Goal: Navigation & Orientation: Understand site structure

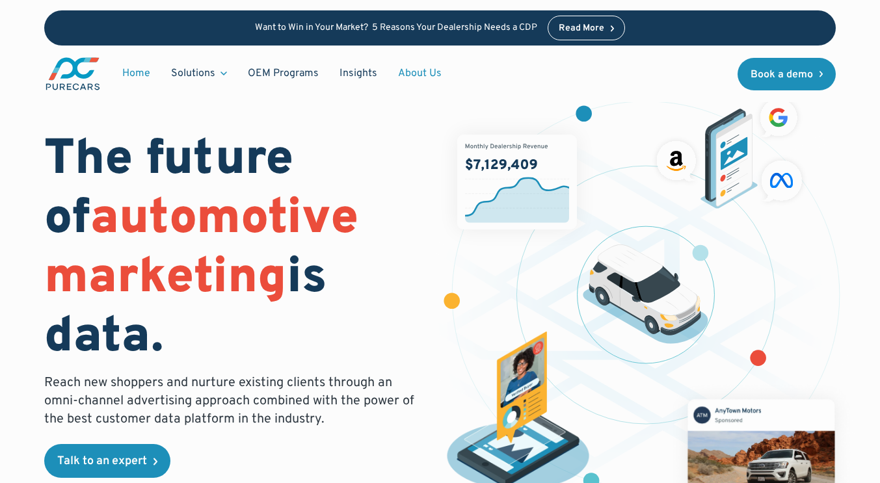
click at [420, 73] on link "About Us" at bounding box center [420, 73] width 64 height 25
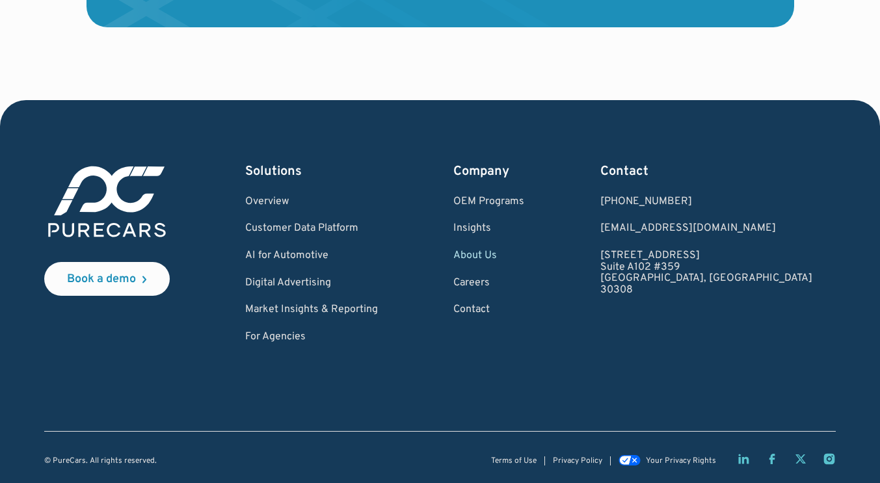
scroll to position [3662, 0]
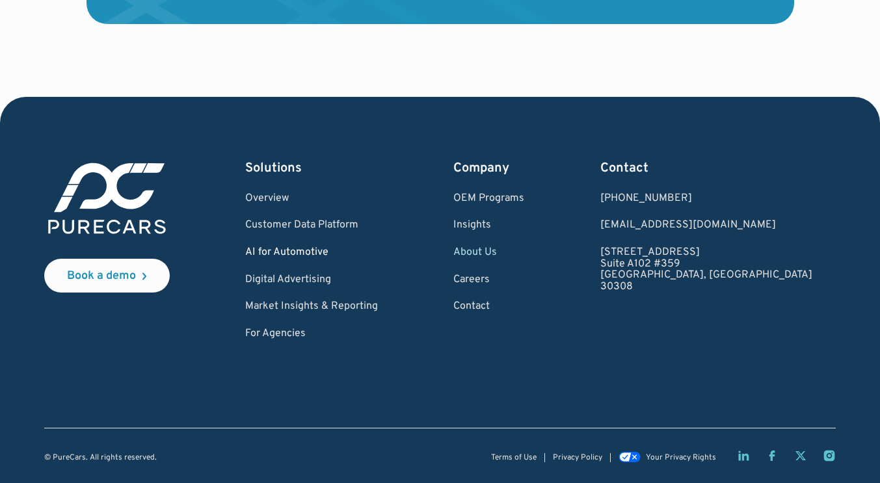
click at [319, 258] on link "AI for Automotive" at bounding box center [311, 253] width 133 height 12
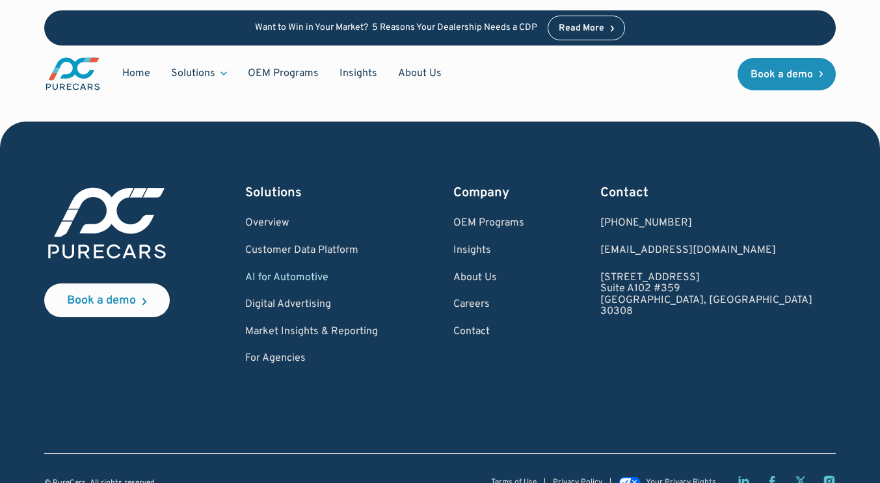
scroll to position [3164, 0]
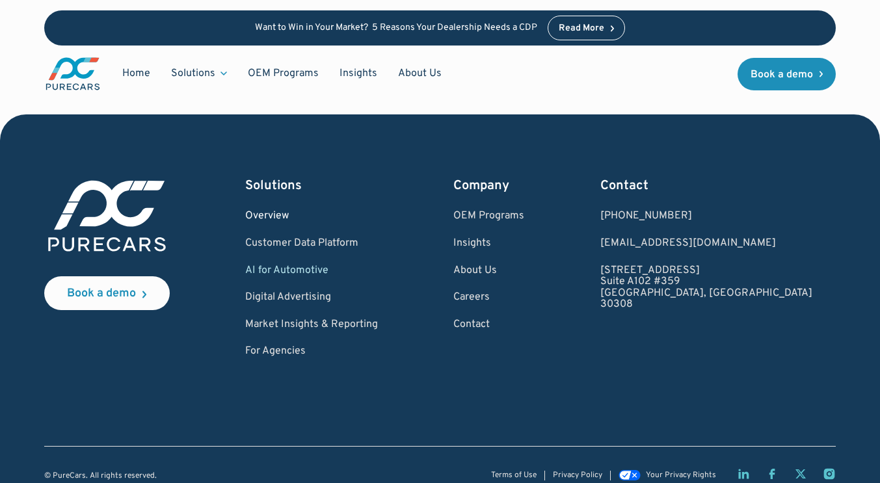
click at [296, 211] on link "Overview" at bounding box center [311, 217] width 133 height 12
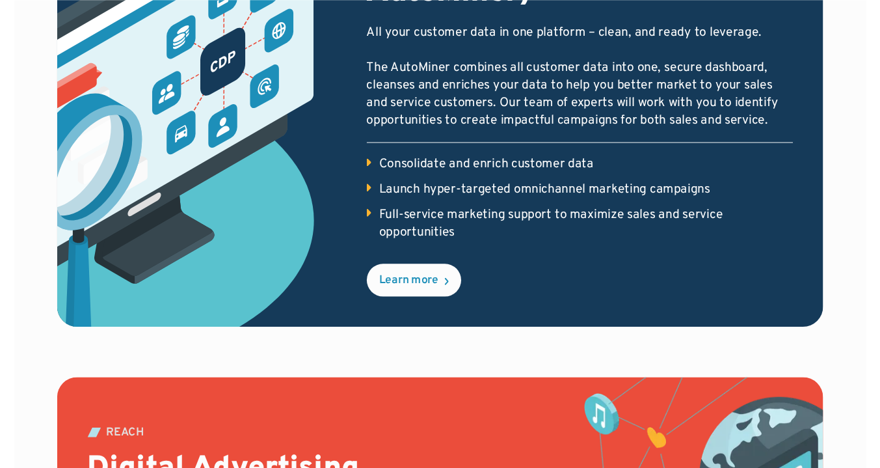
scroll to position [752, 0]
